Goal: Task Accomplishment & Management: Use online tool/utility

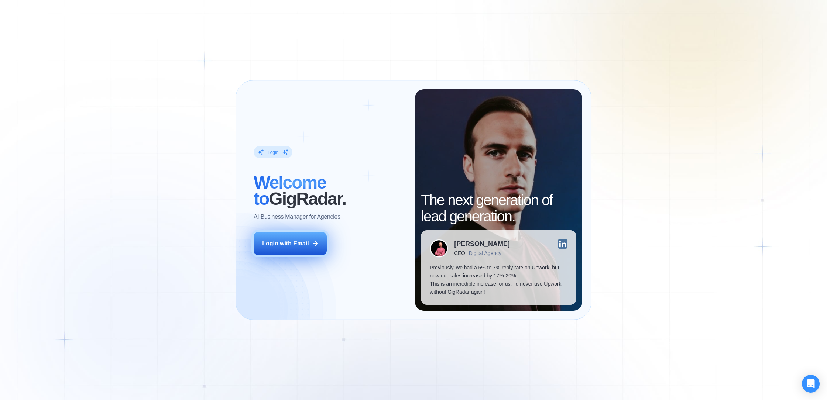
click at [320, 245] on button "Login with Email" at bounding box center [290, 243] width 73 height 23
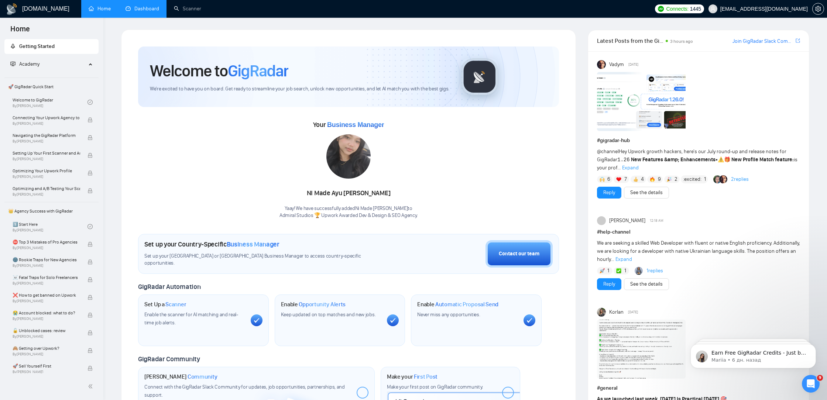
click at [142, 8] on link "Dashboard" at bounding box center [143, 9] width 34 height 6
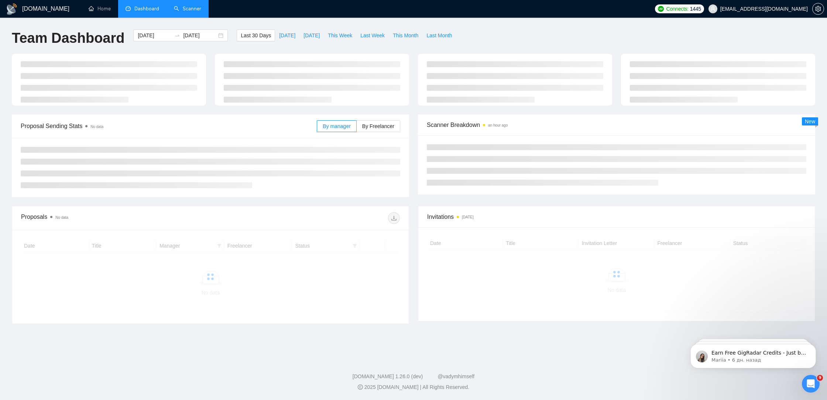
click at [183, 9] on link "Scanner" at bounding box center [187, 9] width 27 height 6
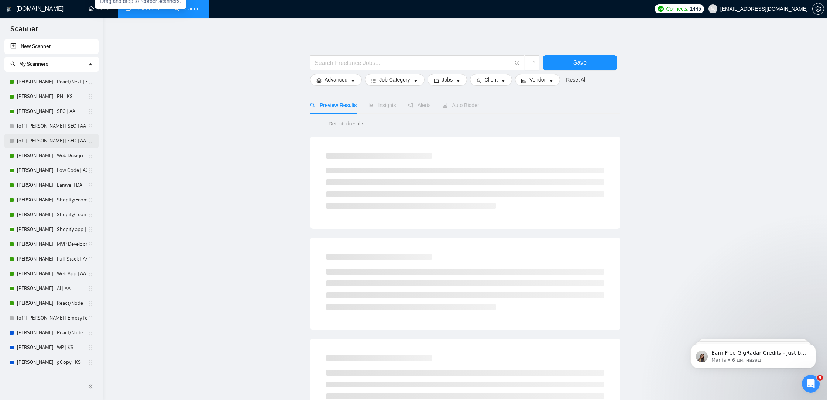
scroll to position [233, 0]
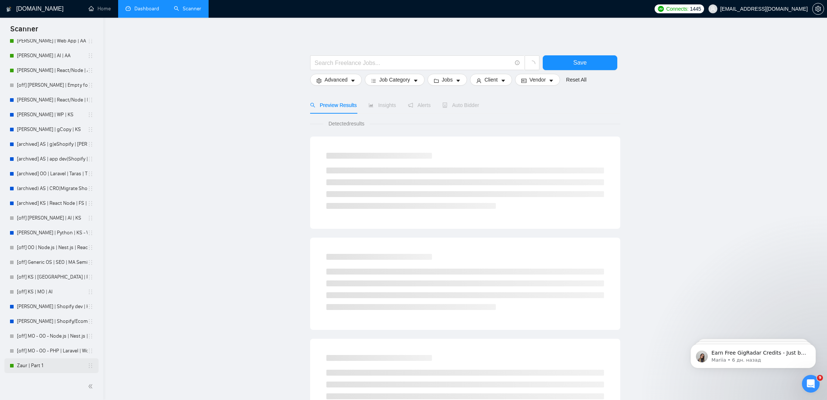
click at [30, 365] on link "Zaur | Part 1" at bounding box center [52, 365] width 71 height 15
